Goal: Task Accomplishment & Management: Use online tool/utility

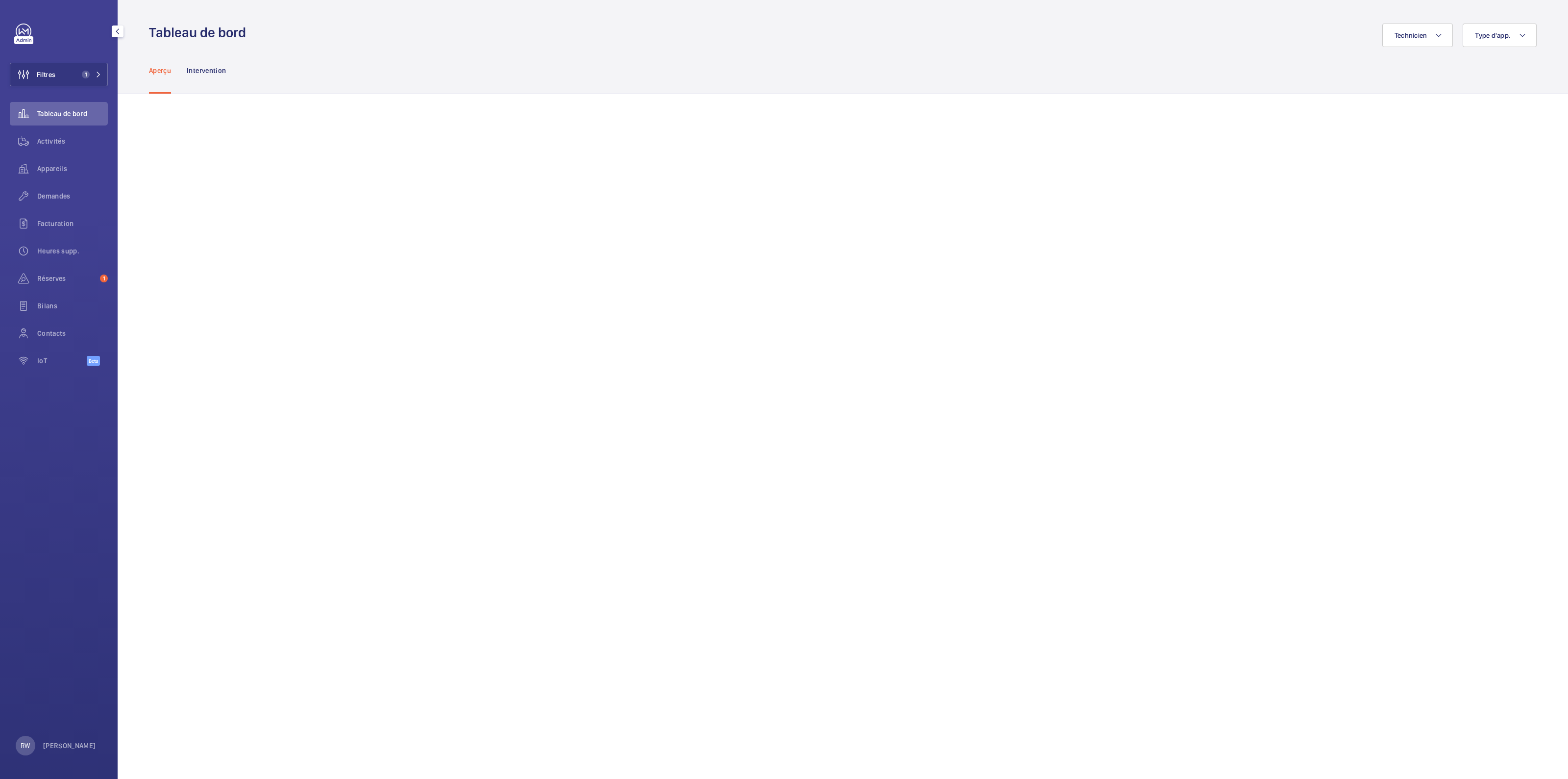
click at [64, 138] on span "Activités" at bounding box center [72, 141] width 71 height 10
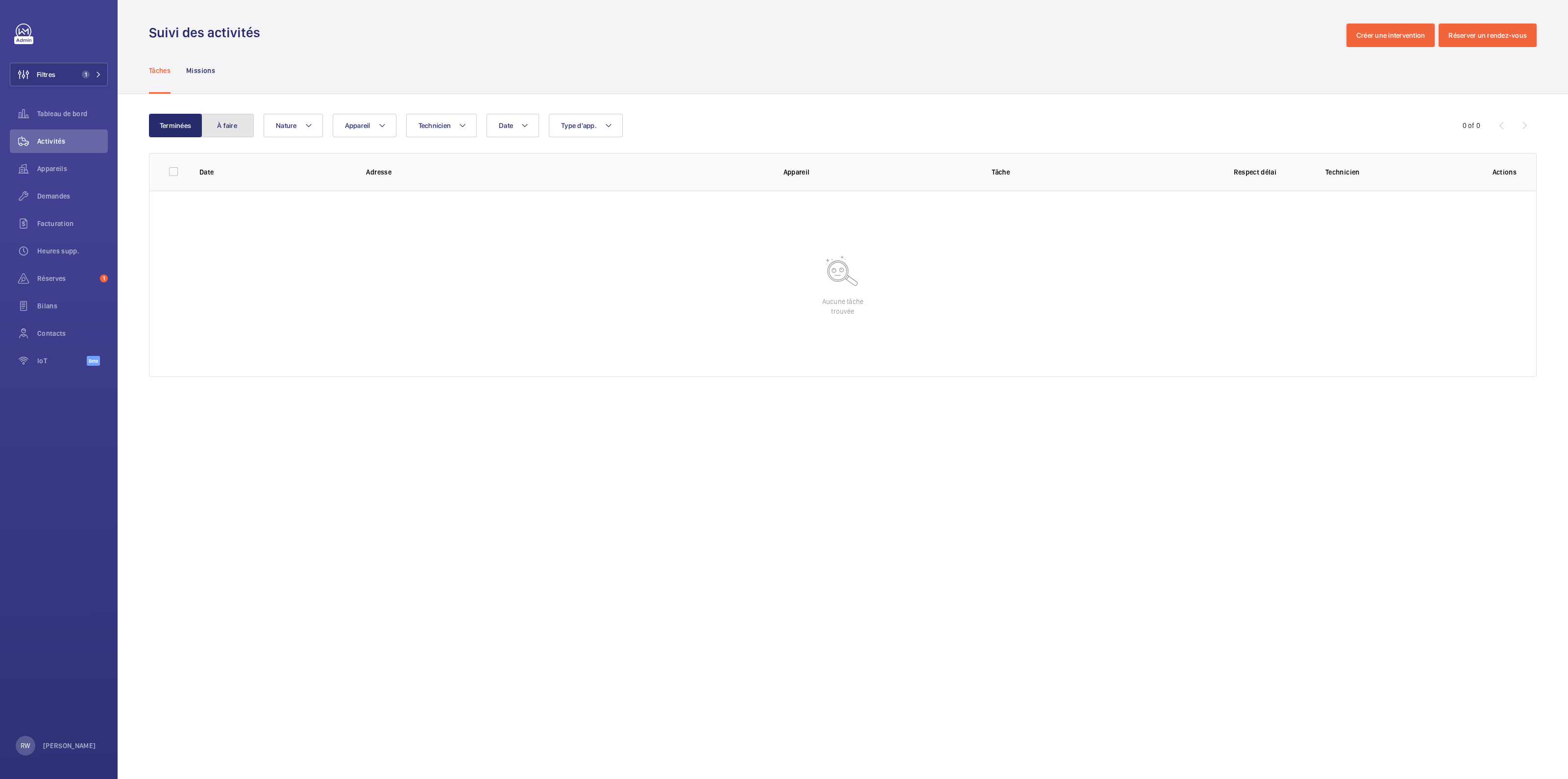
click at [225, 118] on button "À faire" at bounding box center [227, 125] width 53 height 24
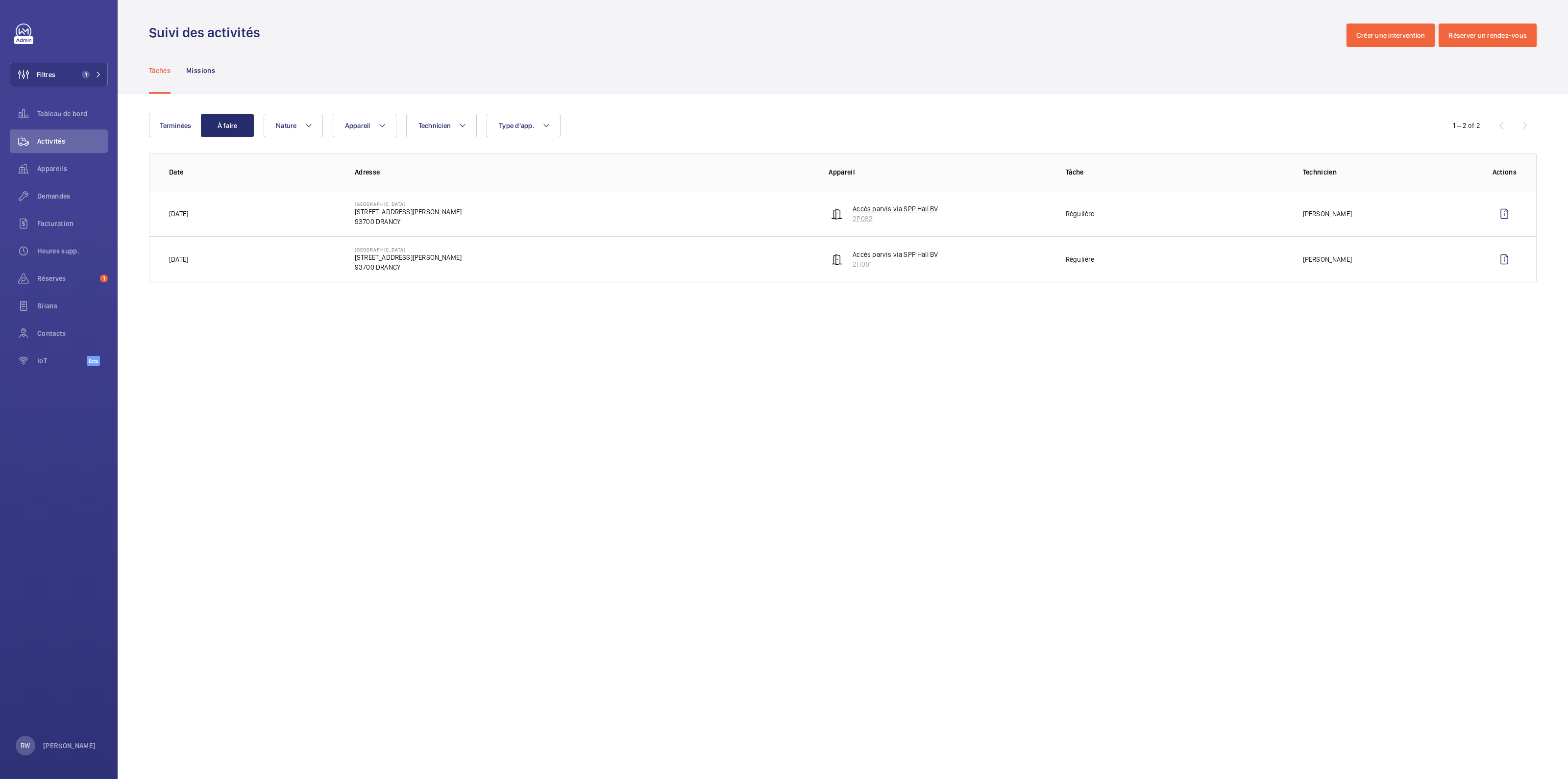
drag, startPoint x: 877, startPoint y: 219, endPoint x: 850, endPoint y: 216, distance: 27.2
click at [850, 216] on wm-front-device-cell "Accès parvis via SPP Hall BV 2P082" at bounding box center [883, 214] width 110 height 19
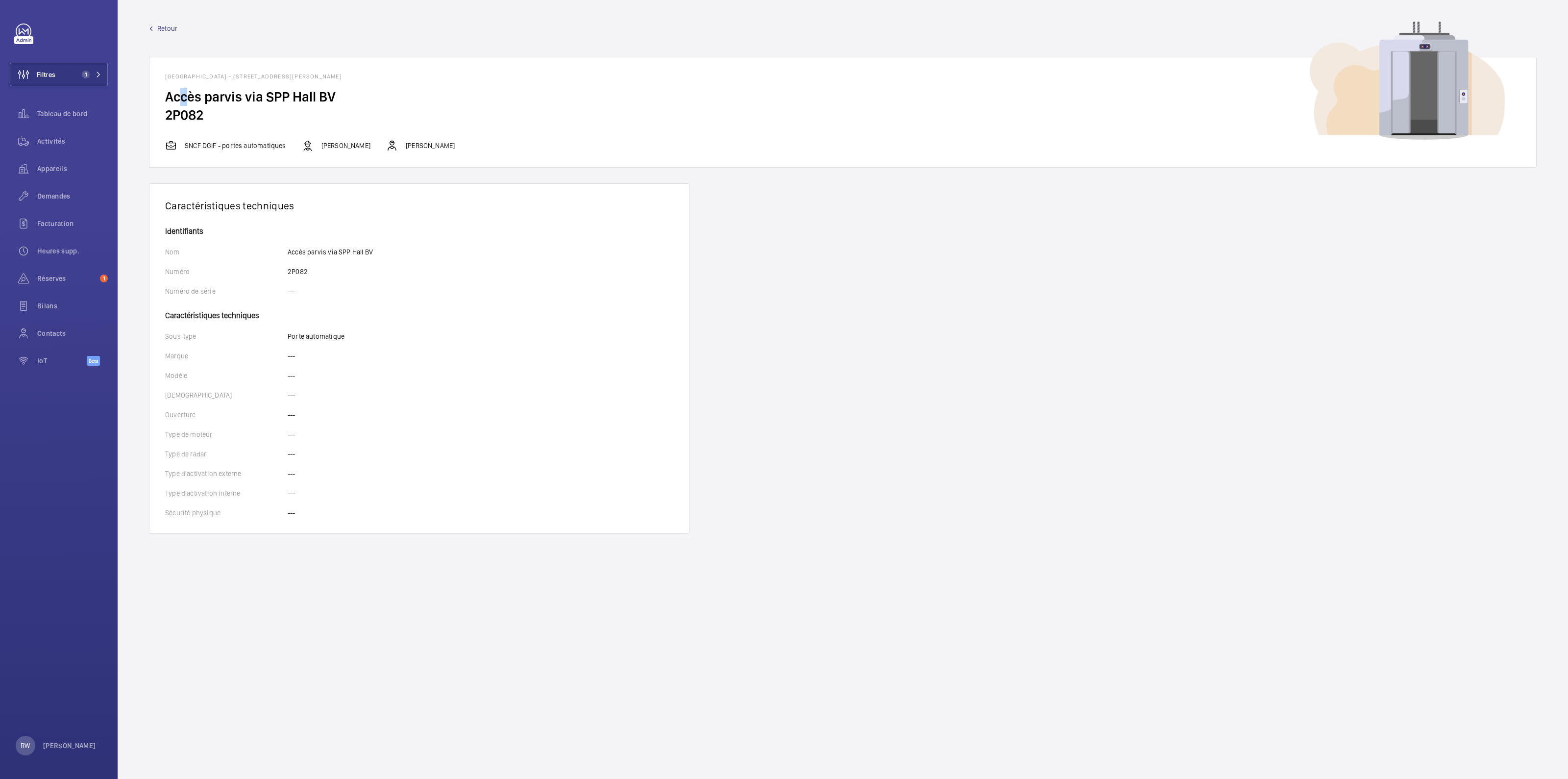
click at [184, 101] on h2 "Accès parvis via SPP Hall BV" at bounding box center [842, 97] width 1356 height 18
click at [177, 114] on h2 "2P082" at bounding box center [842, 115] width 1356 height 18
click at [177, 114] on h2 "2P082" at bounding box center [842, 115] width 1356 height 18
copy h2 "2P082"
